Goal: Information Seeking & Learning: Find specific fact

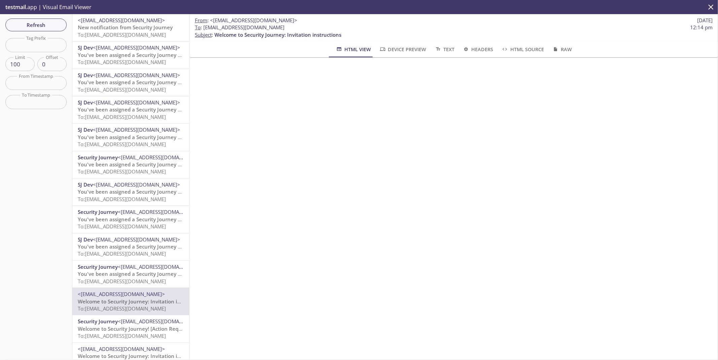
click at [119, 33] on span "To: [EMAIL_ADDRESS][DOMAIN_NAME]" at bounding box center [122, 34] width 88 height 7
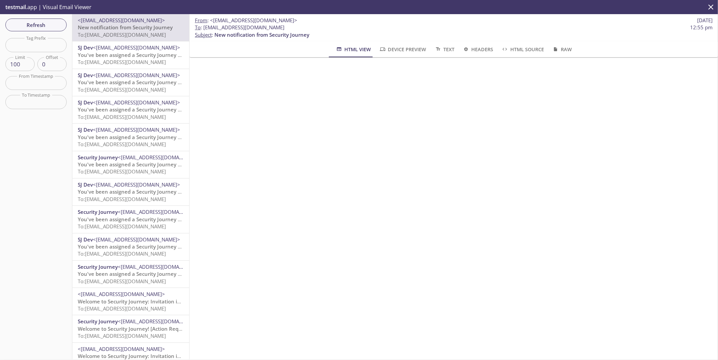
click at [228, 27] on span "To : [EMAIL_ADDRESS][DOMAIN_NAME]" at bounding box center [240, 27] width 90 height 7
drag, startPoint x: 203, startPoint y: 27, endPoint x: 291, endPoint y: 24, distance: 87.3
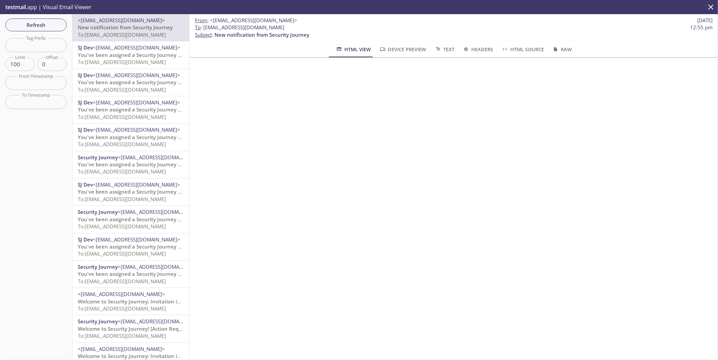
click at [291, 24] on span "To : [EMAIL_ADDRESS][DOMAIN_NAME] 12:55 pm" at bounding box center [454, 27] width 518 height 7
copy span "[EMAIL_ADDRESS][DOMAIN_NAME]"
click at [109, 219] on span "You've been assigned a Security Journey Knowledge Assessment" at bounding box center [156, 219] width 157 height 7
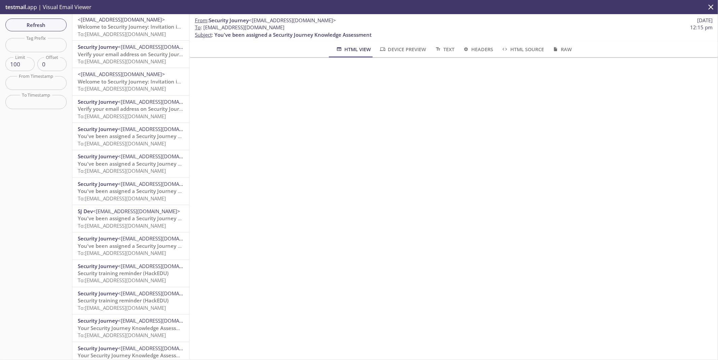
scroll to position [324, 0]
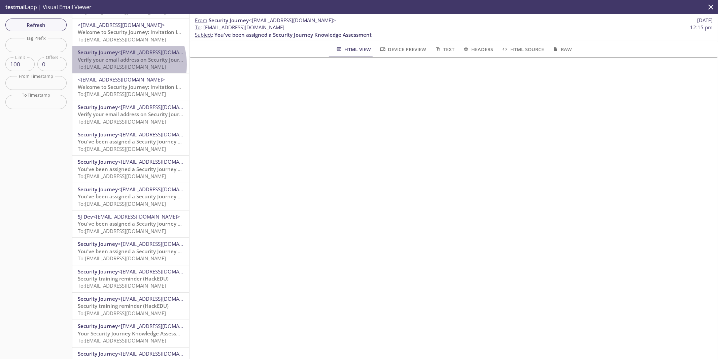
click at [117, 65] on span "To: [EMAIL_ADDRESS][DOMAIN_NAME]" at bounding box center [122, 66] width 88 height 7
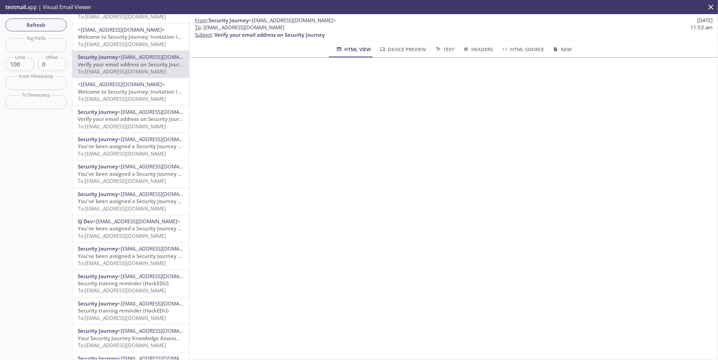
scroll to position [318, 0]
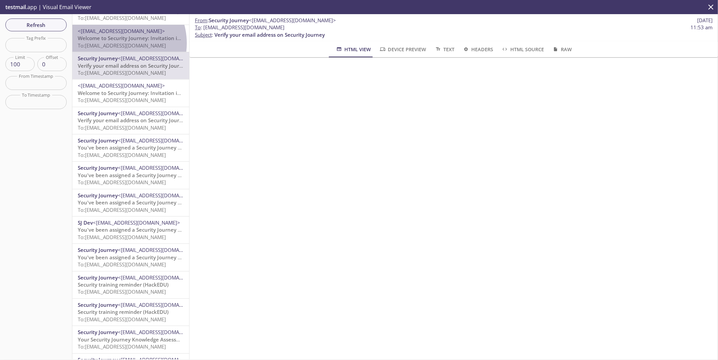
click at [117, 43] on span "To: [EMAIL_ADDRESS][DOMAIN_NAME]" at bounding box center [122, 45] width 88 height 7
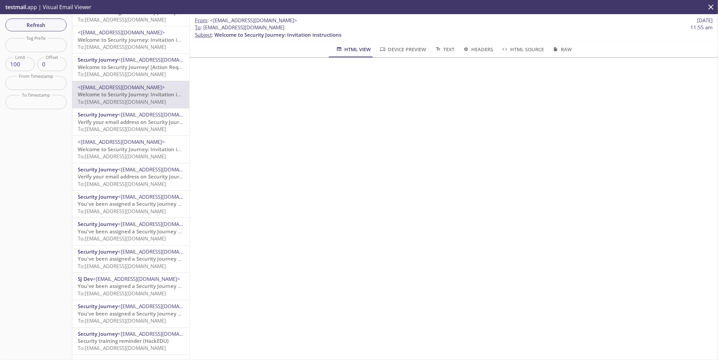
scroll to position [244, 0]
